Goal: Task Accomplishment & Management: Complete application form

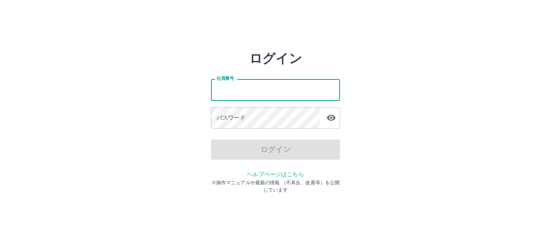
click at [313, 85] on input "社員番号" at bounding box center [275, 89] width 129 height 21
type input "*******"
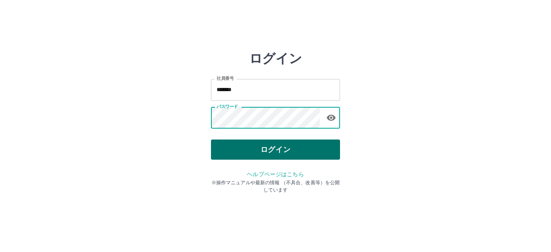
click at [223, 157] on button "ログイン" at bounding box center [275, 150] width 129 height 20
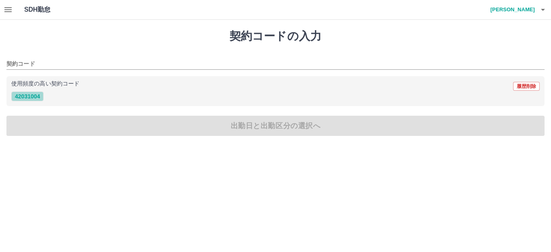
click at [34, 98] on button "42031004" at bounding box center [27, 97] width 32 height 10
type input "********"
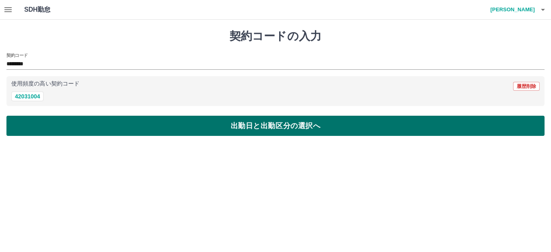
click at [59, 124] on button "出勤日と出勤区分の選択へ" at bounding box center [275, 126] width 539 height 20
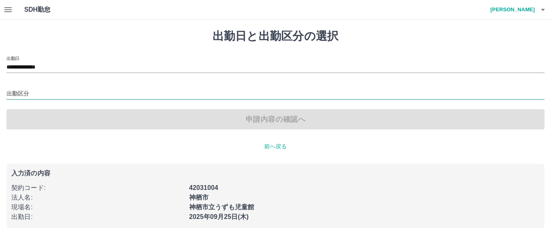
drag, startPoint x: 80, startPoint y: 84, endPoint x: 87, endPoint y: 92, distance: 10.6
click at [80, 85] on div "出勤区分" at bounding box center [275, 91] width 539 height 17
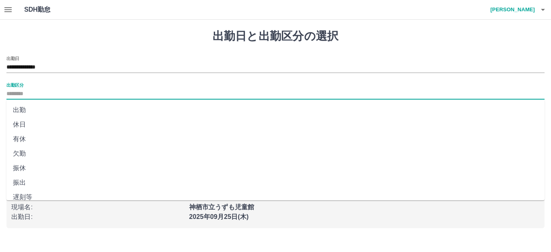
click at [87, 99] on div at bounding box center [275, 94] width 539 height 10
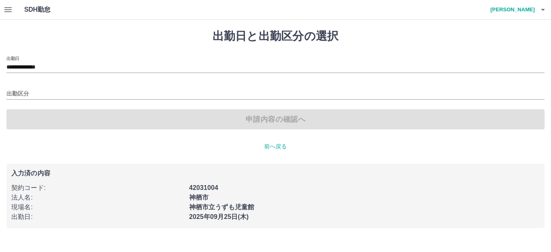
click at [87, 101] on div "**********" at bounding box center [275, 92] width 539 height 73
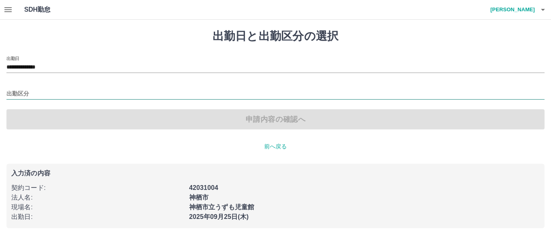
click at [92, 97] on input "出勤区分" at bounding box center [275, 94] width 539 height 10
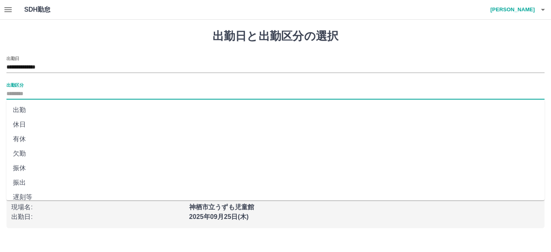
click at [88, 109] on li "出勤" at bounding box center [275, 110] width 539 height 15
type input "**"
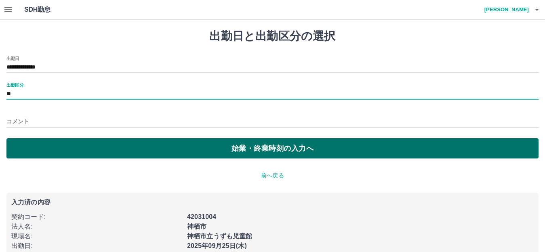
click at [80, 154] on button "始業・終業時刻の入力へ" at bounding box center [272, 148] width 532 height 20
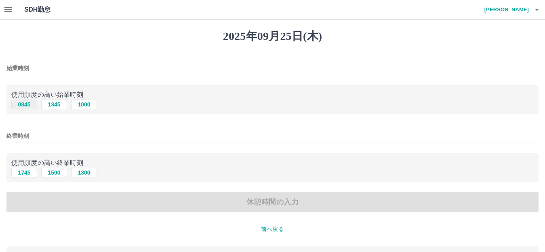
click at [34, 109] on button "0845" at bounding box center [24, 105] width 26 height 10
type input "****"
click at [25, 175] on button "1745" at bounding box center [24, 173] width 26 height 10
type input "****"
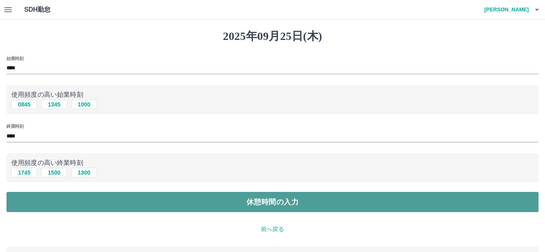
click at [76, 205] on button "休憩時間の入力" at bounding box center [272, 202] width 532 height 20
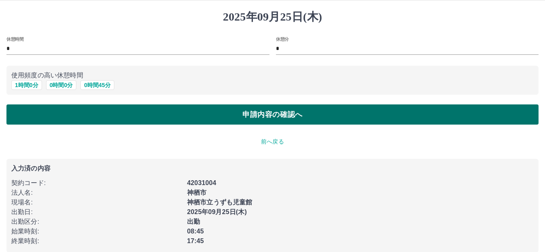
scroll to position [30, 0]
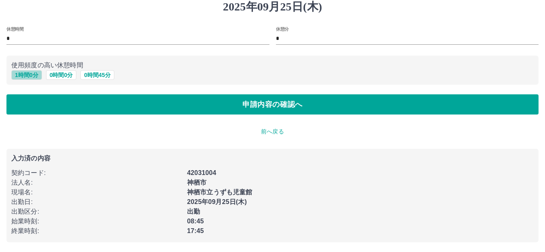
click at [29, 76] on button "1 時間 0 分" at bounding box center [26, 75] width 31 height 10
type input "*"
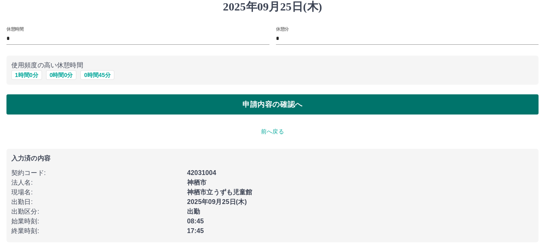
drag, startPoint x: 52, startPoint y: 97, endPoint x: 57, endPoint y: 99, distance: 6.1
click at [52, 97] on button "申請内容の確認へ" at bounding box center [272, 104] width 532 height 20
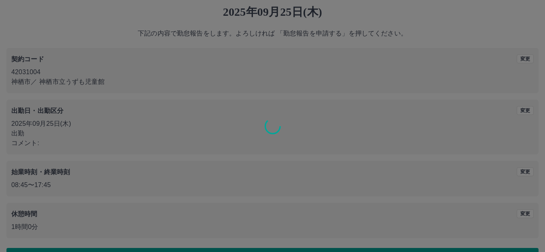
scroll to position [50, 0]
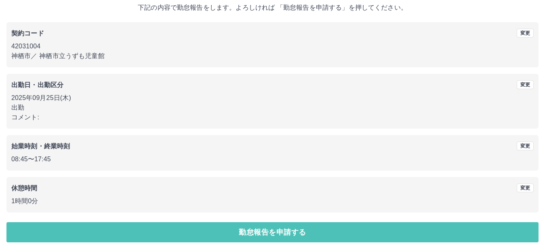
click at [260, 231] on button "勤怠報告を申請する" at bounding box center [272, 232] width 532 height 20
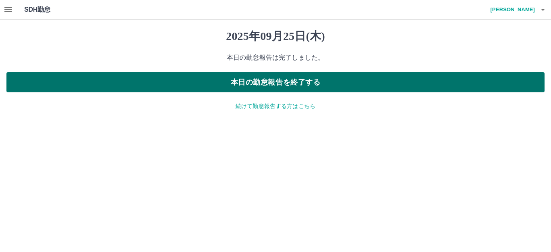
click at [228, 80] on button "本日の勤怠報告を終了する" at bounding box center [275, 82] width 539 height 20
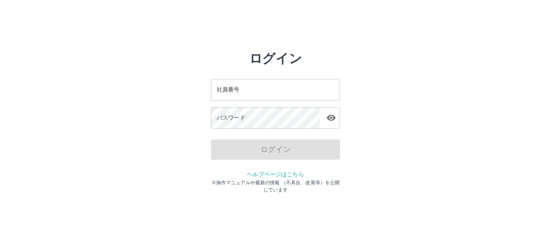
click at [311, 90] on input "社員番号" at bounding box center [275, 89] width 129 height 21
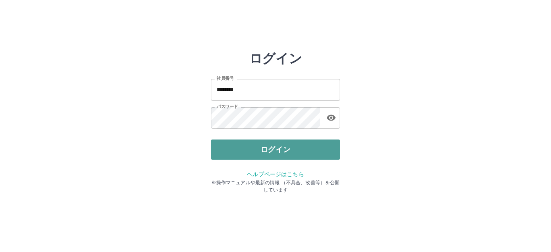
click at [318, 145] on button "ログイン" at bounding box center [275, 150] width 129 height 20
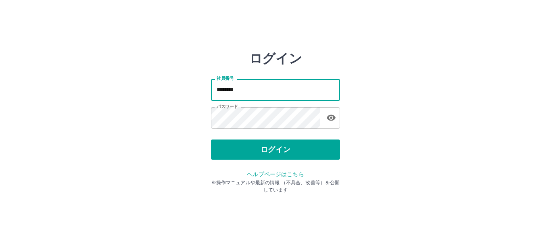
click at [225, 92] on input "********" at bounding box center [275, 89] width 129 height 21
type input "*******"
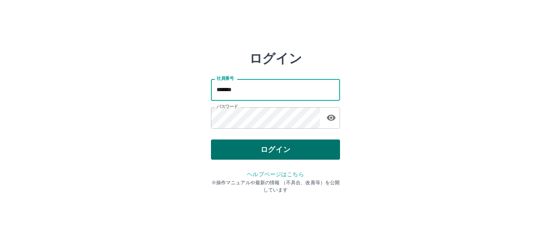
click at [247, 148] on button "ログイン" at bounding box center [275, 150] width 129 height 20
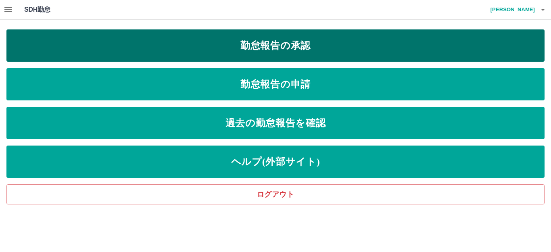
click at [365, 50] on link "勤怠報告の承認" at bounding box center [275, 45] width 539 height 32
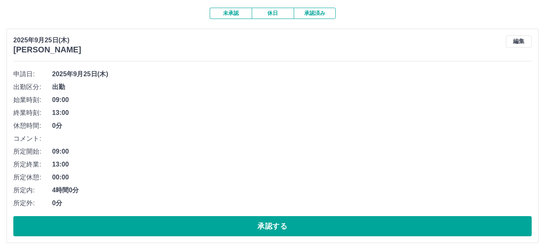
scroll to position [81, 0]
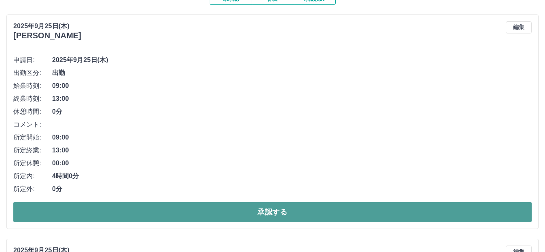
click at [256, 211] on button "承認する" at bounding box center [272, 212] width 518 height 20
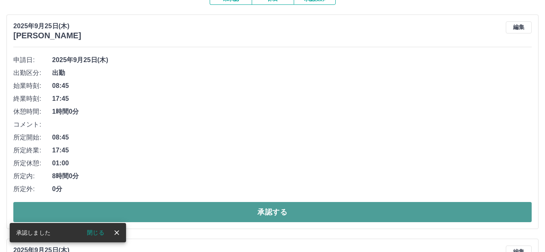
click at [254, 216] on button "承認する" at bounding box center [272, 212] width 518 height 20
click at [238, 216] on button "承認する" at bounding box center [272, 212] width 518 height 20
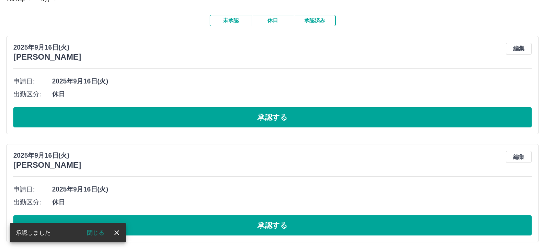
scroll to position [60, 0]
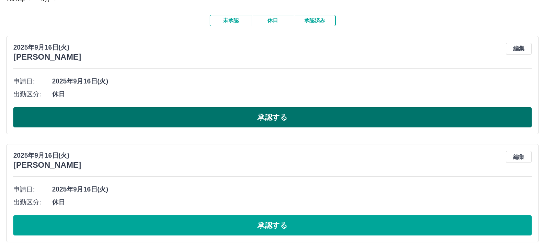
click at [306, 120] on button "承認する" at bounding box center [272, 117] width 518 height 20
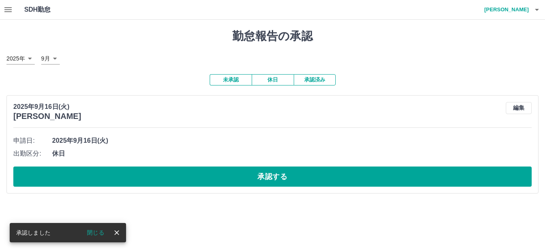
scroll to position [0, 0]
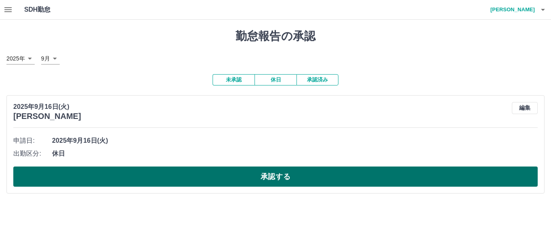
click at [291, 178] on button "承認する" at bounding box center [275, 177] width 525 height 20
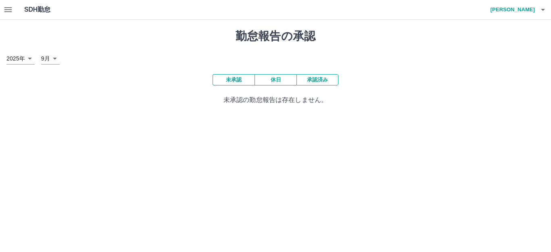
click at [264, 82] on button "休日" at bounding box center [276, 79] width 42 height 11
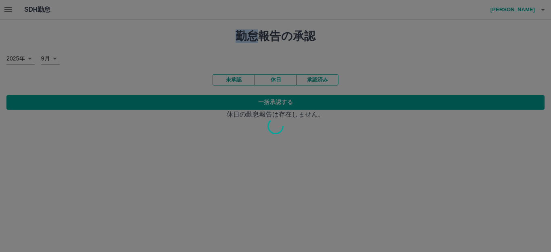
click at [246, 83] on div at bounding box center [275, 126] width 551 height 252
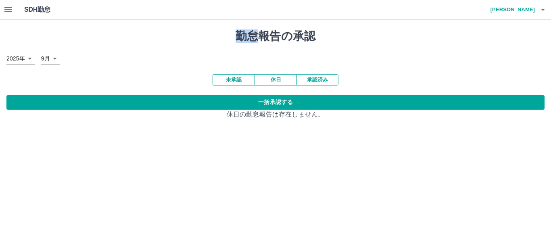
click at [267, 83] on button "休日" at bounding box center [276, 79] width 42 height 11
click at [237, 84] on button "未承認" at bounding box center [234, 79] width 42 height 11
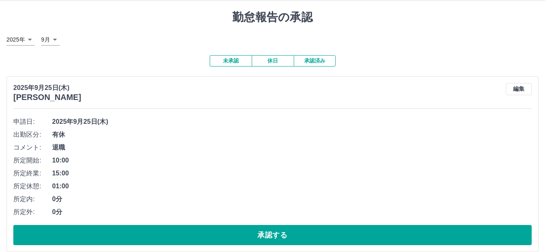
scroll to position [29, 0]
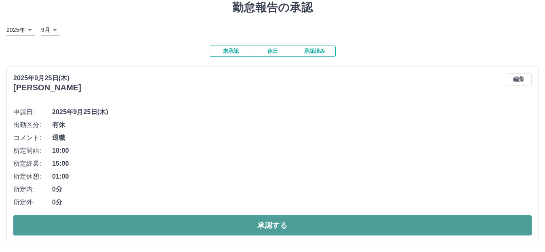
click at [285, 220] on button "承認する" at bounding box center [272, 226] width 518 height 20
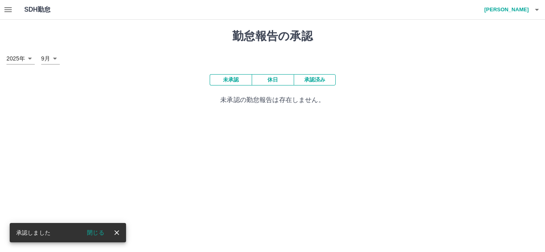
scroll to position [0, 0]
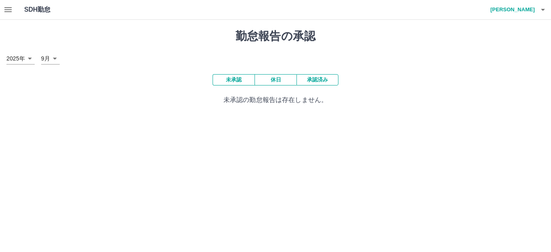
click at [248, 80] on button "未承認" at bounding box center [234, 79] width 42 height 11
click at [287, 80] on button "休日" at bounding box center [276, 79] width 42 height 11
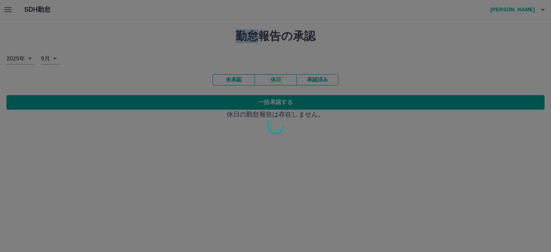
click at [249, 80] on div at bounding box center [275, 126] width 551 height 252
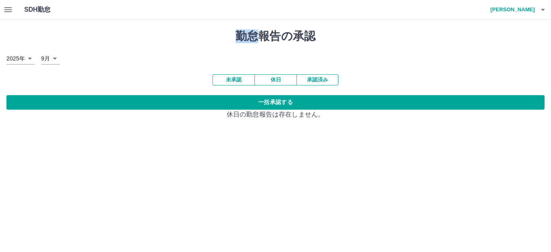
click at [249, 80] on div "SDH勤怠 [PERSON_NAME] 勤怠報告の承認 [DATE] **** 9月 * 未承認 休日 承認済み 一括承認する 休日の勤怠報告は存在しません。" at bounding box center [275, 64] width 551 height 129
click at [249, 80] on button "未承認" at bounding box center [234, 79] width 42 height 11
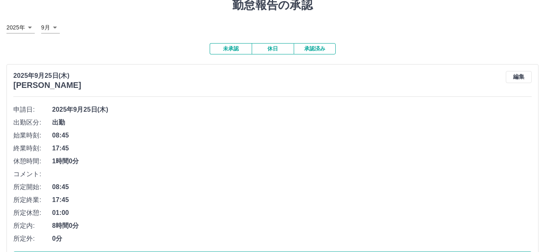
scroll to position [68, 0]
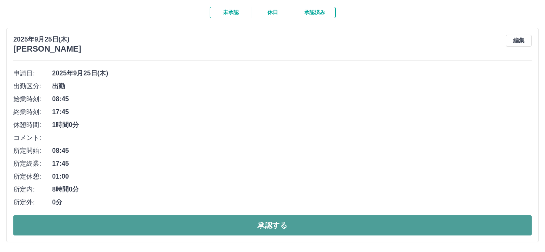
click at [239, 221] on button "承認する" at bounding box center [272, 226] width 518 height 20
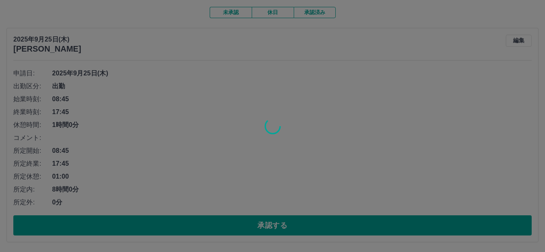
scroll to position [0, 0]
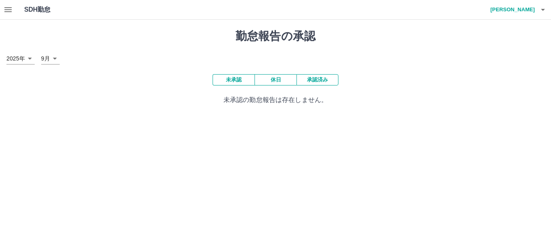
click at [234, 85] on button "未承認" at bounding box center [234, 79] width 42 height 11
click at [259, 82] on button "休日" at bounding box center [276, 79] width 42 height 11
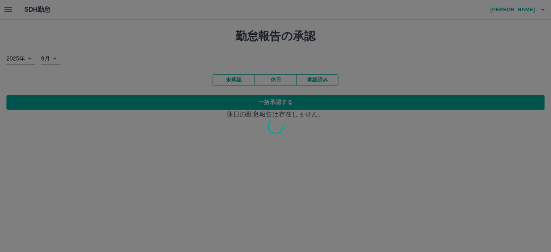
click at [247, 80] on div at bounding box center [275, 126] width 551 height 252
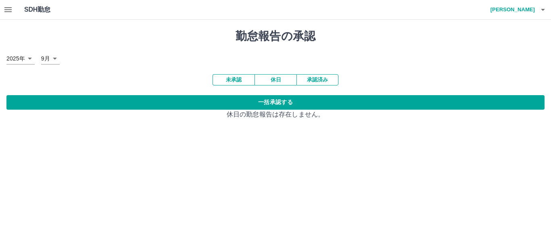
click at [247, 80] on button "未承認" at bounding box center [234, 79] width 42 height 11
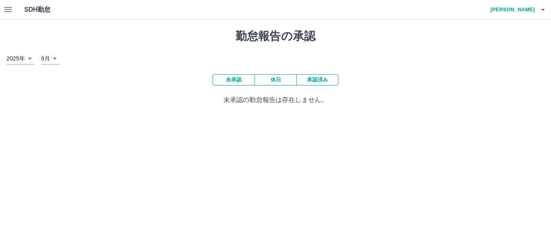
click at [278, 86] on div "未承認 休日 承認済み 未承認の勤怠報告は存在しません。" at bounding box center [275, 89] width 539 height 31
click at [267, 80] on button "休日" at bounding box center [276, 79] width 42 height 11
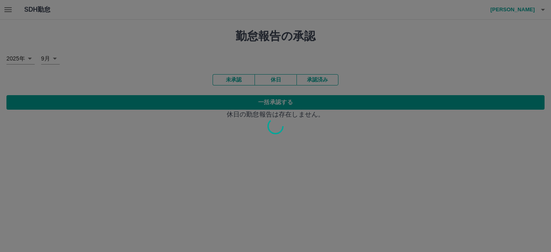
click at [235, 79] on div at bounding box center [275, 126] width 551 height 252
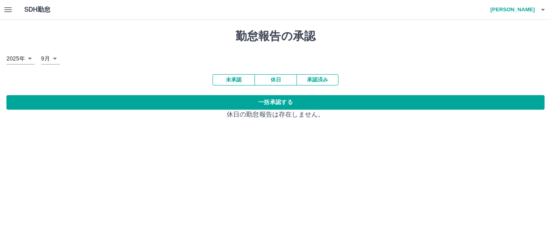
click at [235, 79] on button "未承認" at bounding box center [234, 79] width 42 height 11
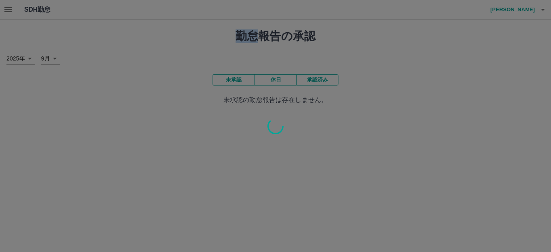
click at [235, 79] on div at bounding box center [275, 126] width 551 height 252
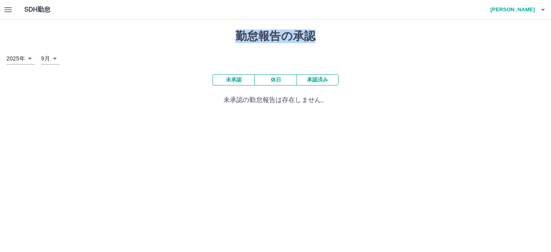
click at [234, 80] on div at bounding box center [275, 126] width 551 height 252
click at [233, 79] on button "未承認" at bounding box center [234, 79] width 42 height 11
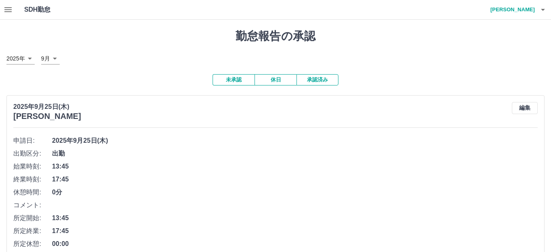
drag, startPoint x: 415, startPoint y: 71, endPoint x: 346, endPoint y: 89, distance: 71.8
click at [416, 71] on div "勤怠報告の承認 [DATE] **** 9月 * 未承認 休日 承認済み [DATE] [PERSON_NAME] 編集 申請日: [DATE] 出勤区分: …" at bounding box center [275, 170] width 551 height 300
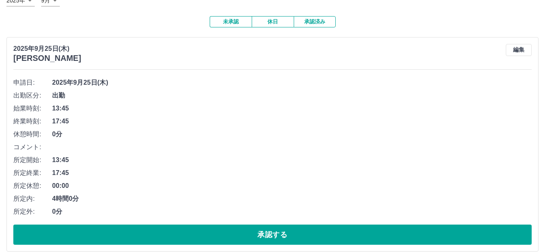
scroll to position [68, 0]
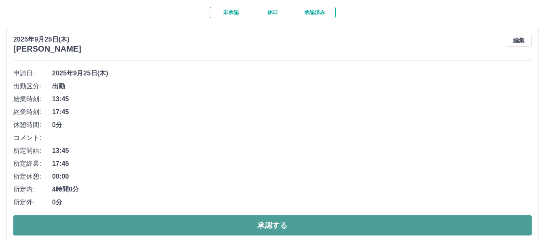
click at [302, 218] on button "承認する" at bounding box center [272, 226] width 518 height 20
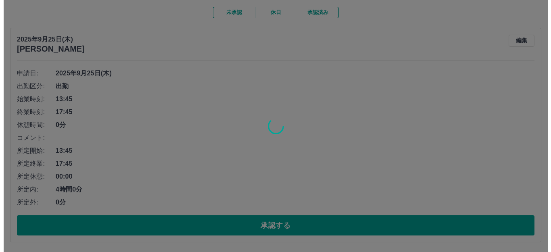
scroll to position [0, 0]
